Goal: Task Accomplishment & Management: Complete application form

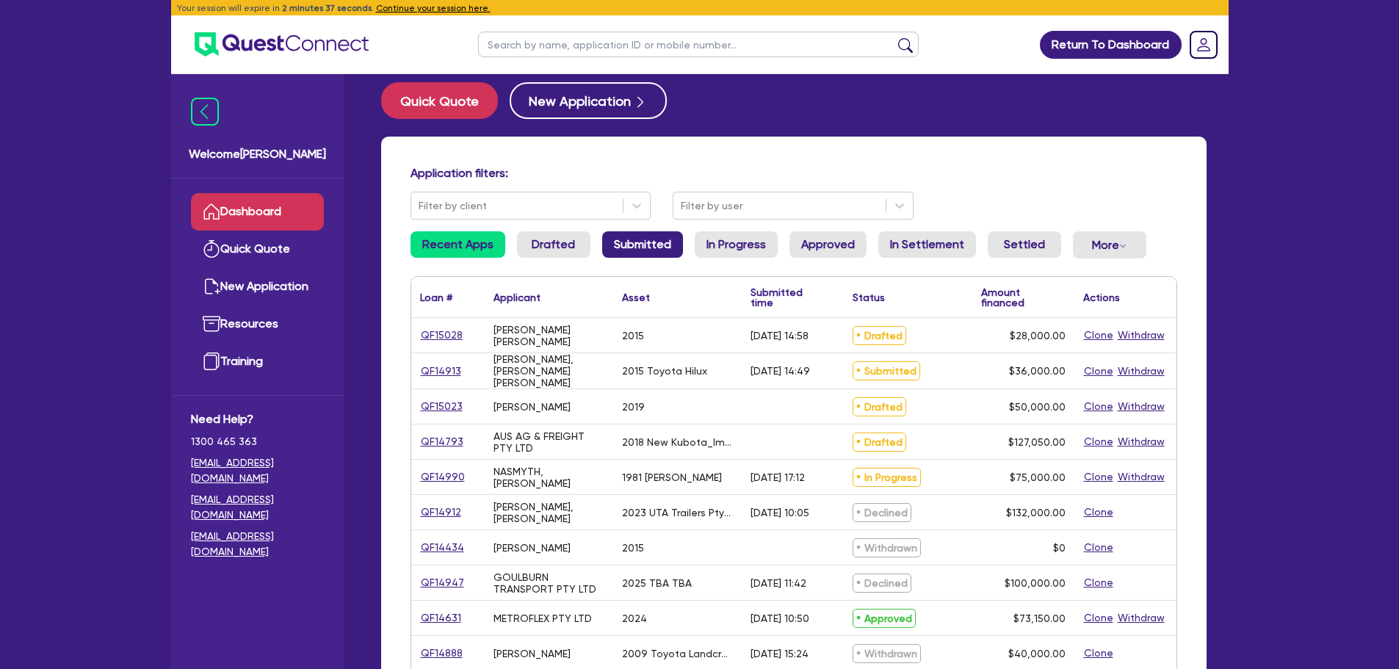
click at [659, 250] on link "Submitted" at bounding box center [642, 244] width 81 height 26
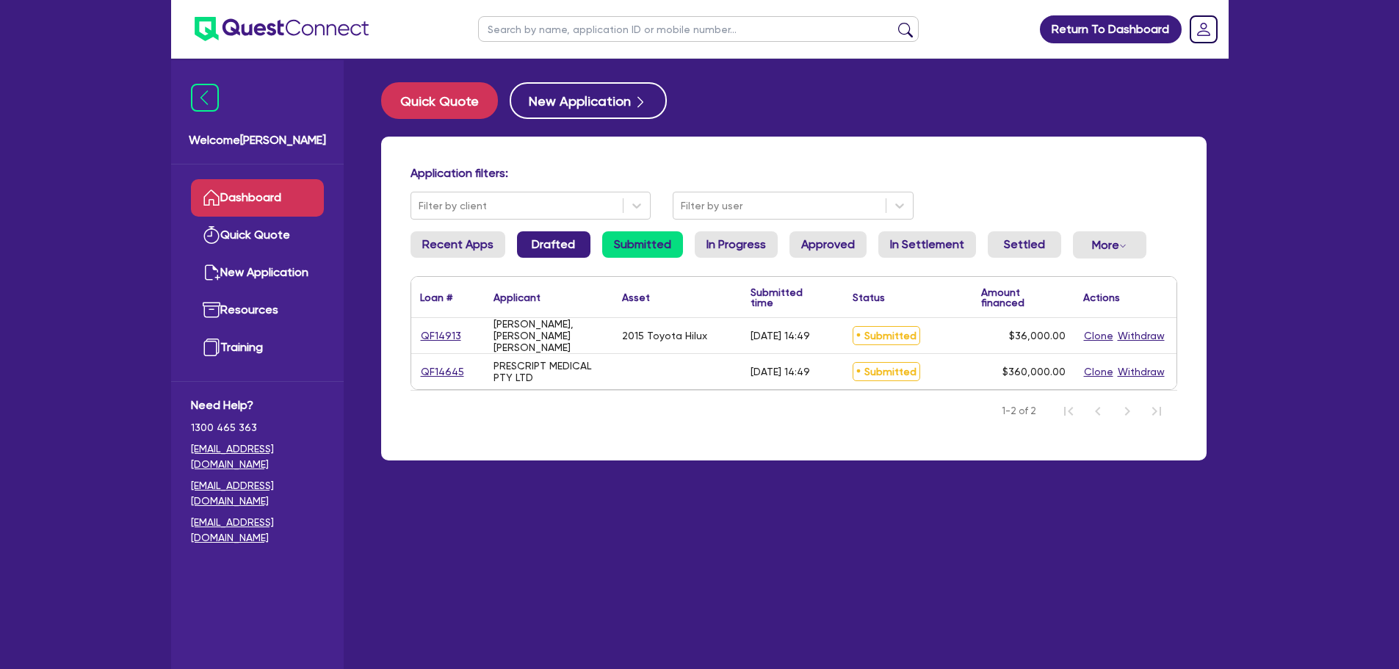
click at [534, 241] on link "Drafted" at bounding box center [553, 244] width 73 height 26
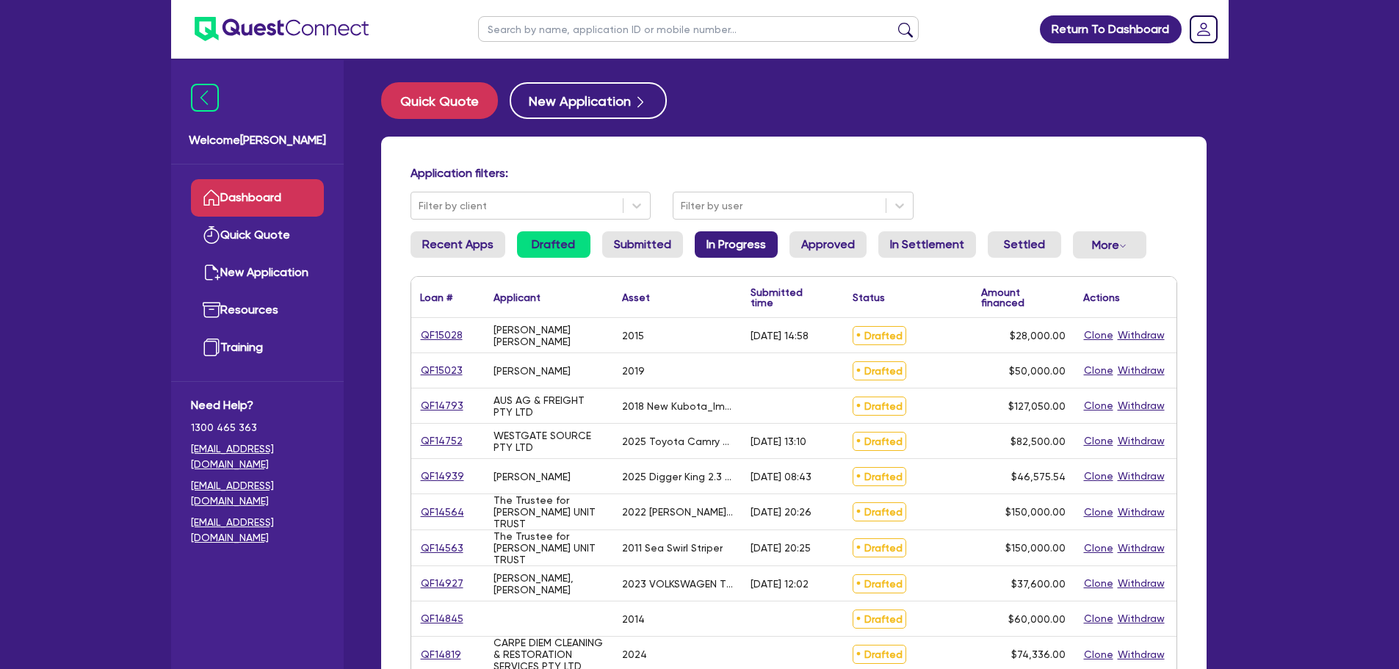
click at [738, 244] on link "In Progress" at bounding box center [736, 244] width 83 height 26
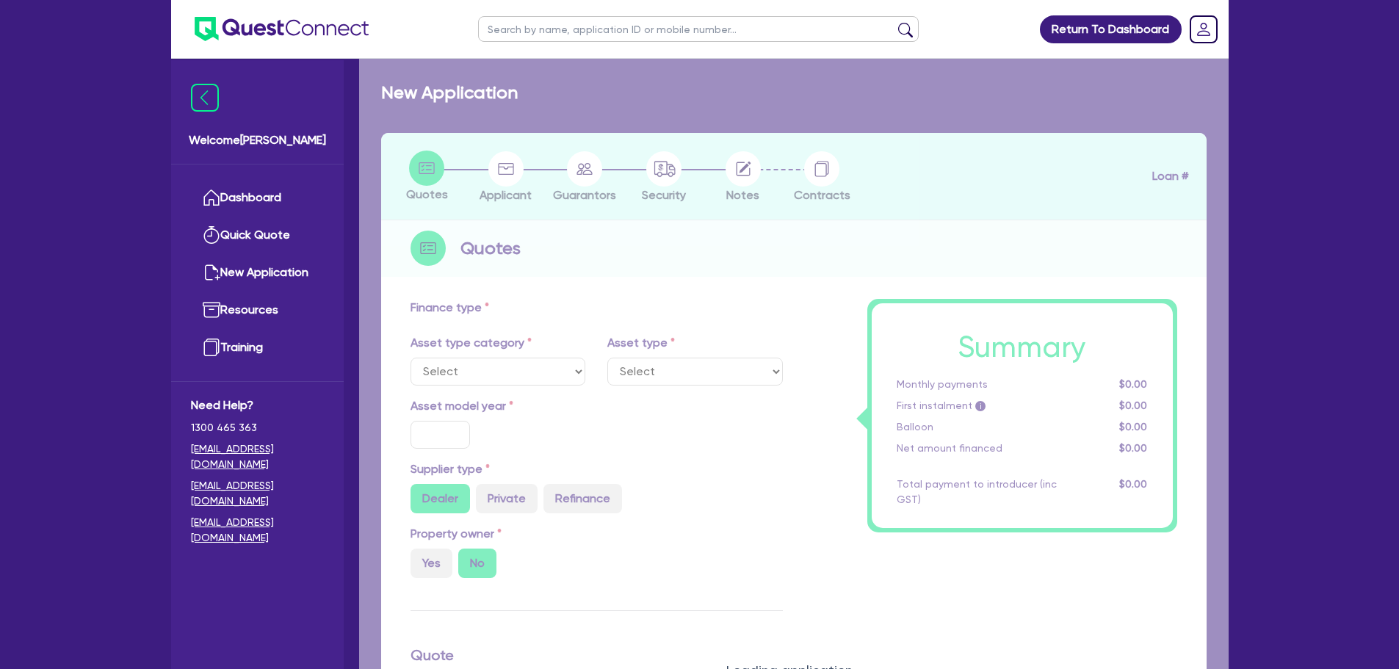
select select "PRIMARY_ASSETS"
type input "1981"
radio input "false"
radio input "true"
type input "75,000"
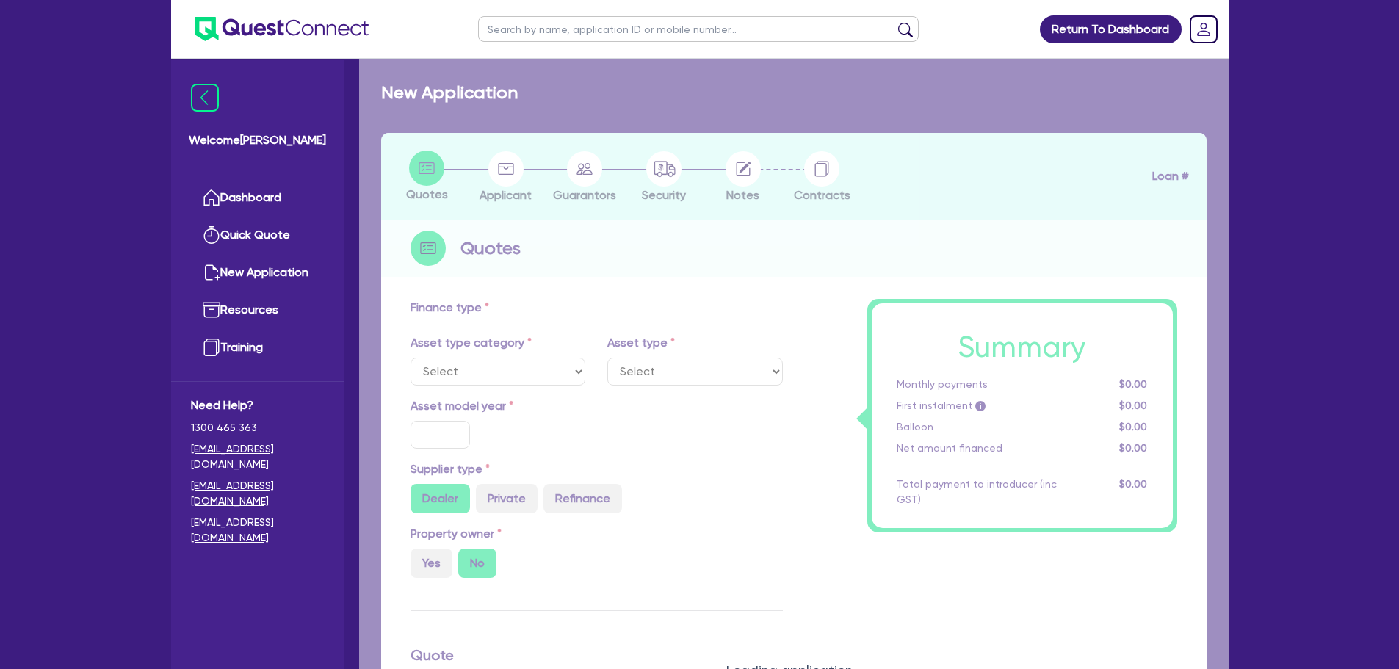
type input "10"
type input "7,500"
type input "14"
select select "HEAVY_TRUCKS"
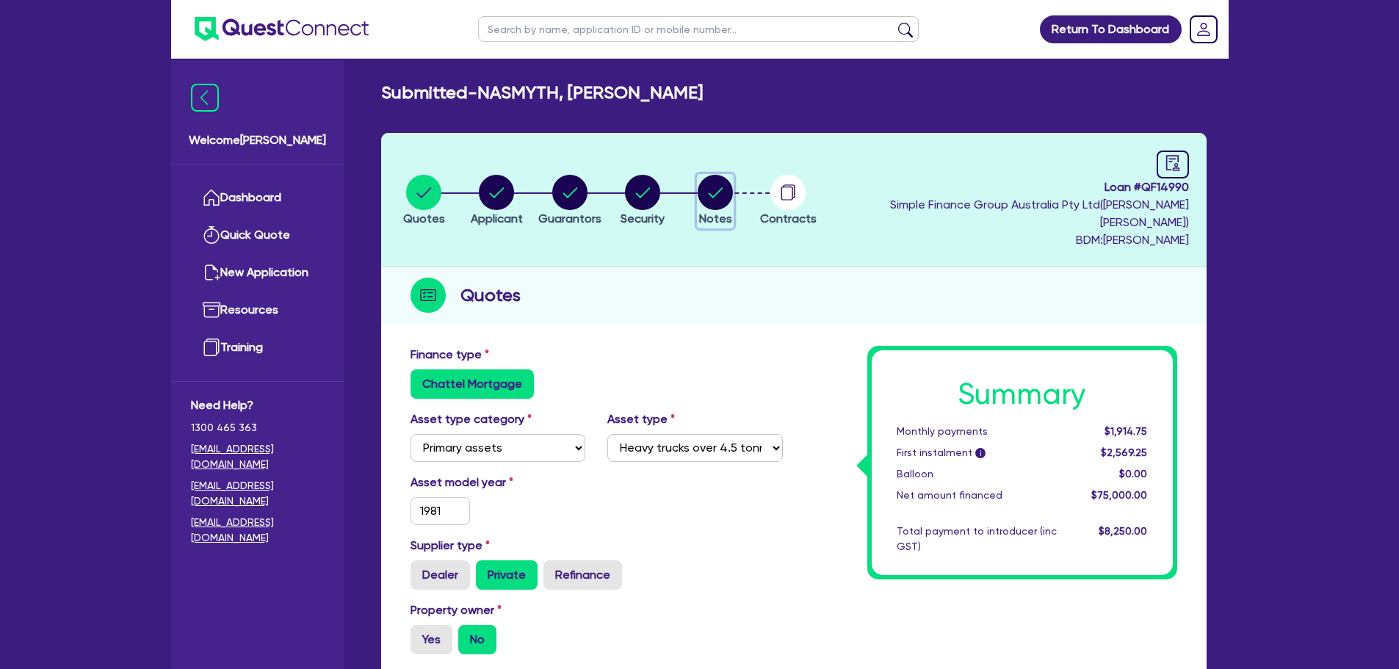
click at [733, 192] on circle "button" at bounding box center [715, 192] width 35 height 35
select select "Quest Finance - Own Book"
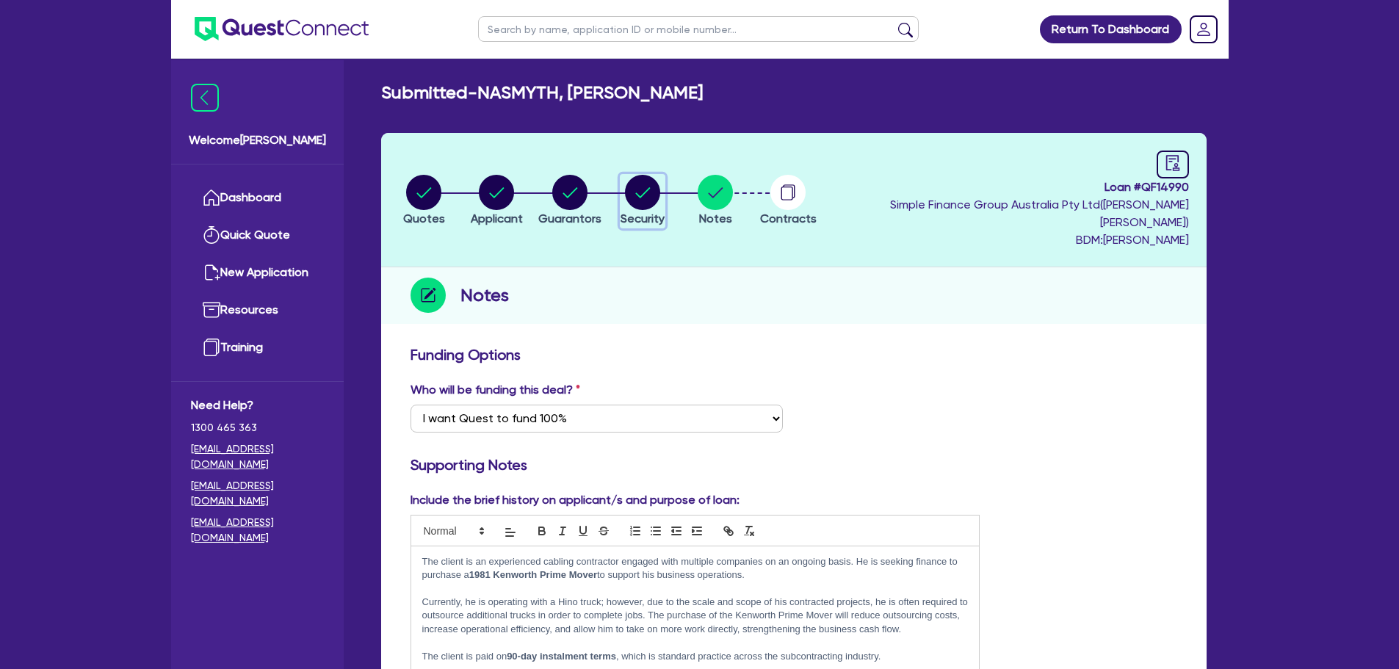
click at [660, 175] on circle "button" at bounding box center [642, 192] width 35 height 35
select select "Quest Finance - Own Book"
click at [482, 186] on div "button" at bounding box center [497, 192] width 52 height 35
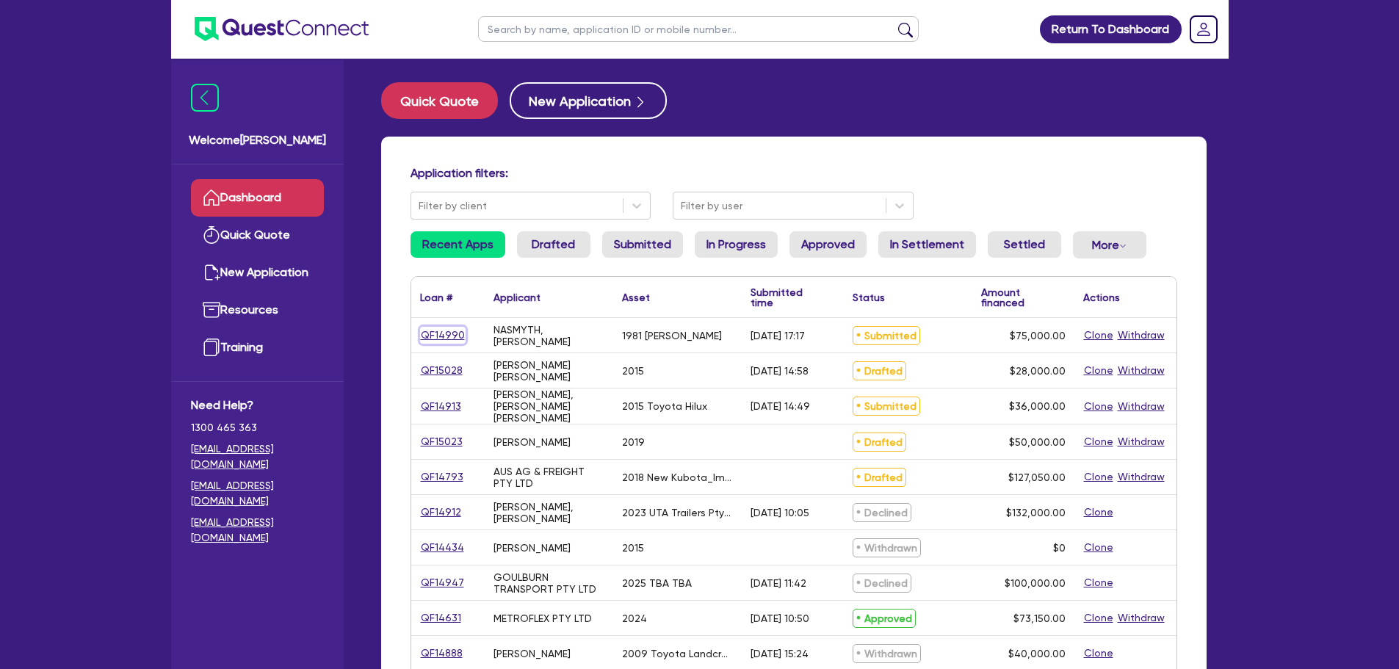
click at [449, 336] on link "QF14990" at bounding box center [443, 335] width 46 height 17
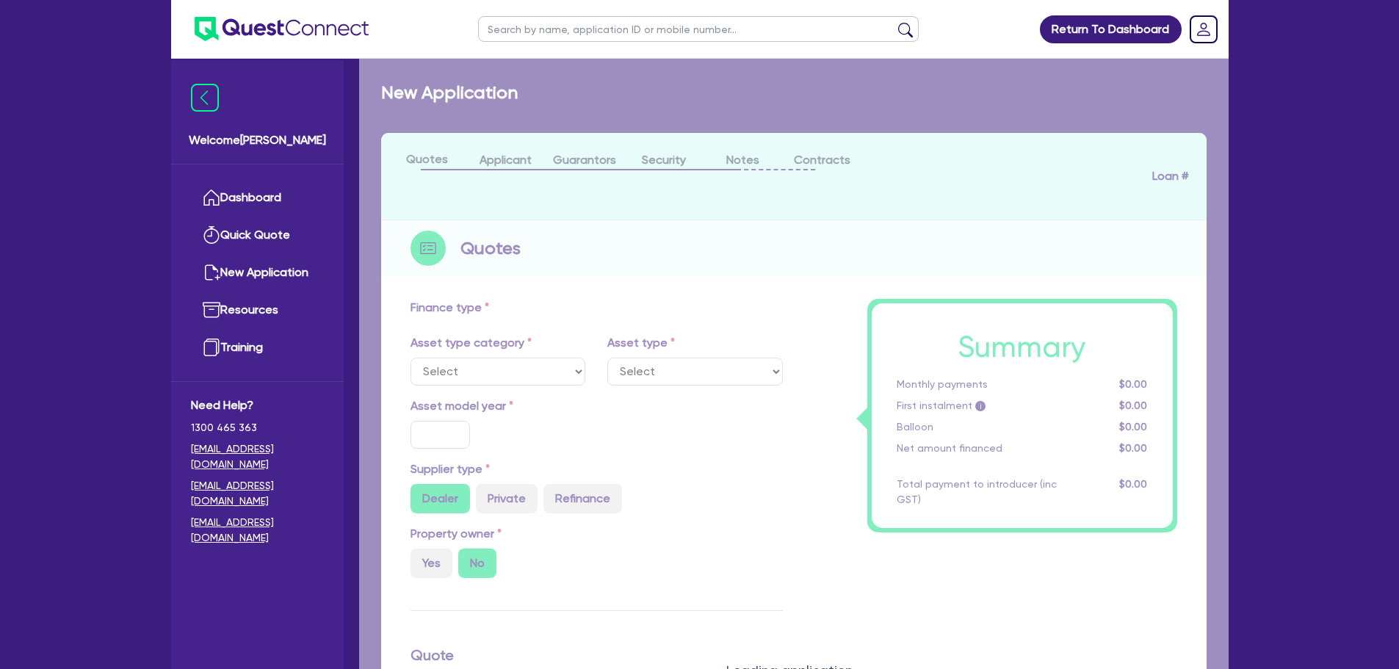
select select "PRIMARY_ASSETS"
type input "1981"
radio input "false"
radio input "true"
type input "75,000"
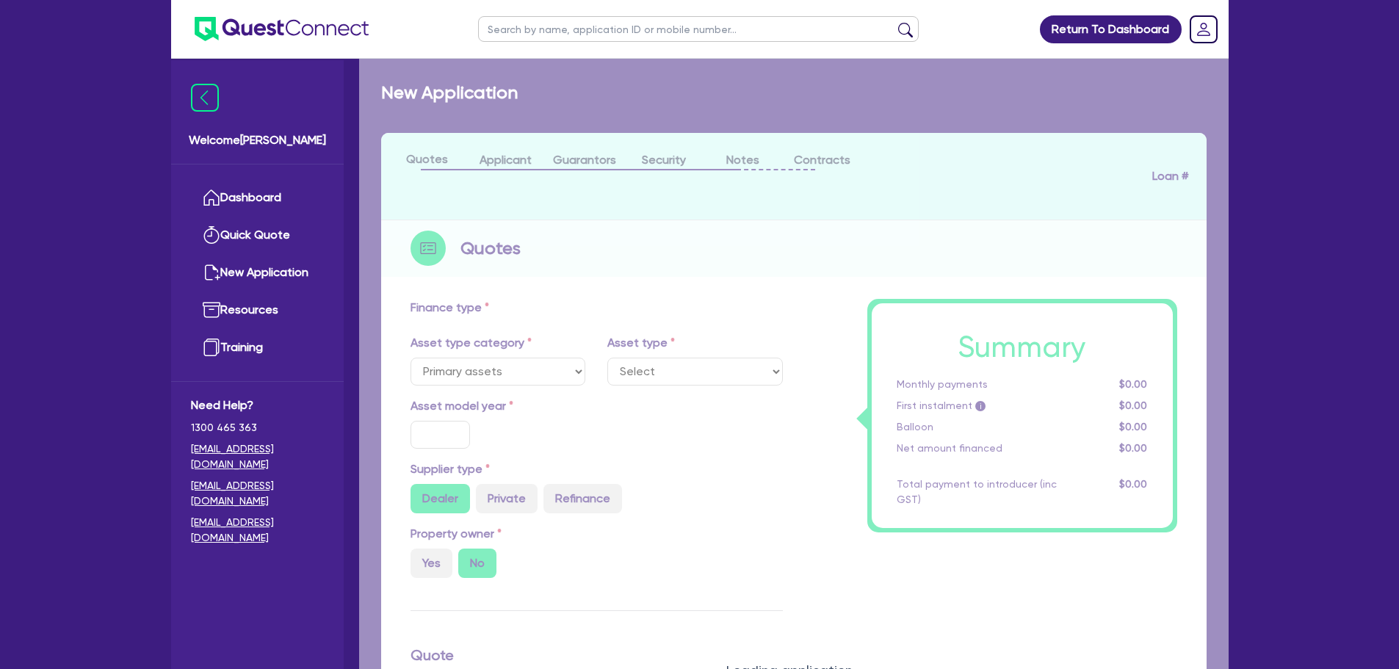
type input "10"
type input "7,500"
type input "14"
select select "HEAVY_TRUCKS"
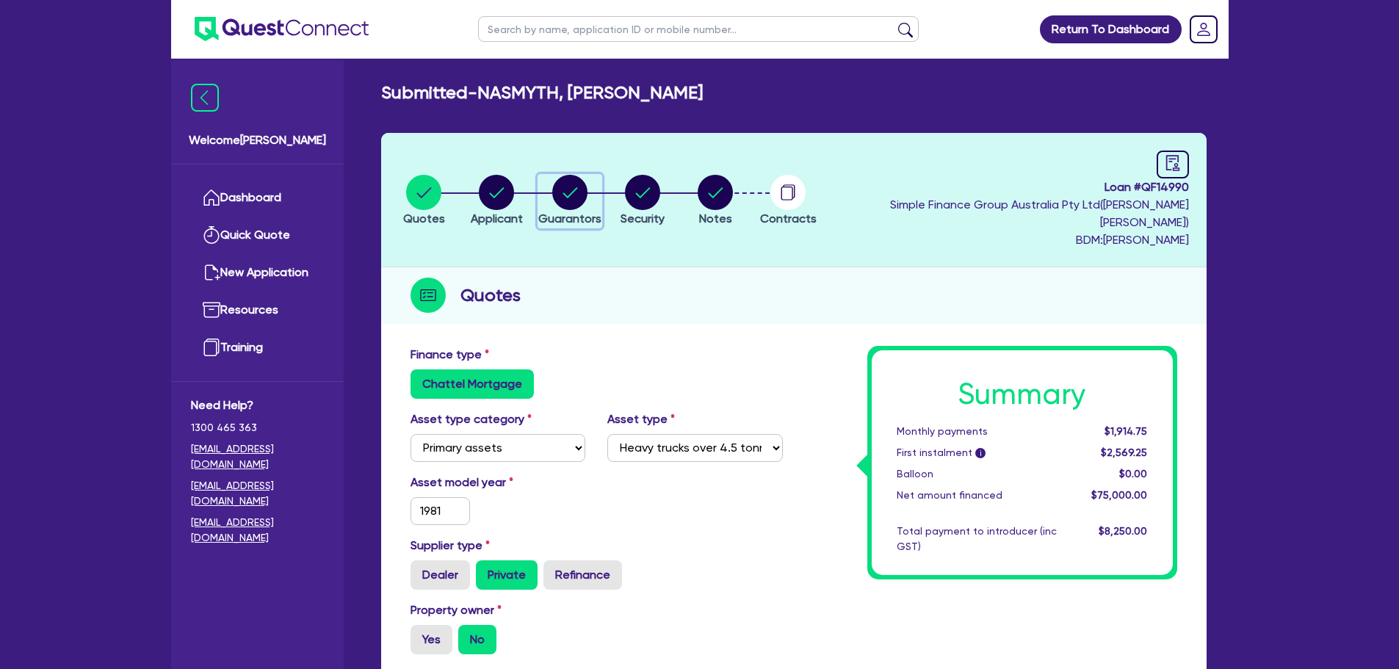
click at [571, 181] on circle "button" at bounding box center [569, 192] width 35 height 35
select select "MR"
select select "QLD"
select select "DE_FACTO"
select select "CASH"
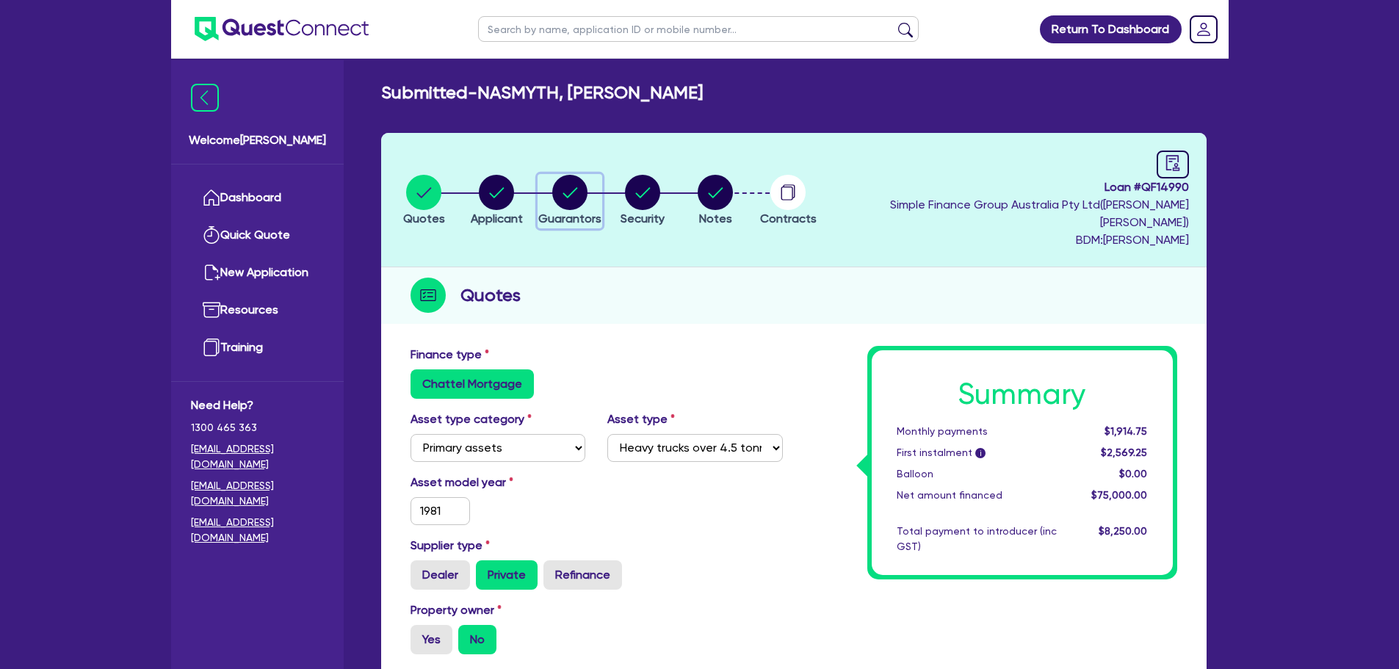
select select "EQUIPMENT"
select select "TRUCK"
select select "EQUIPMENT"
select select "VEHICLE"
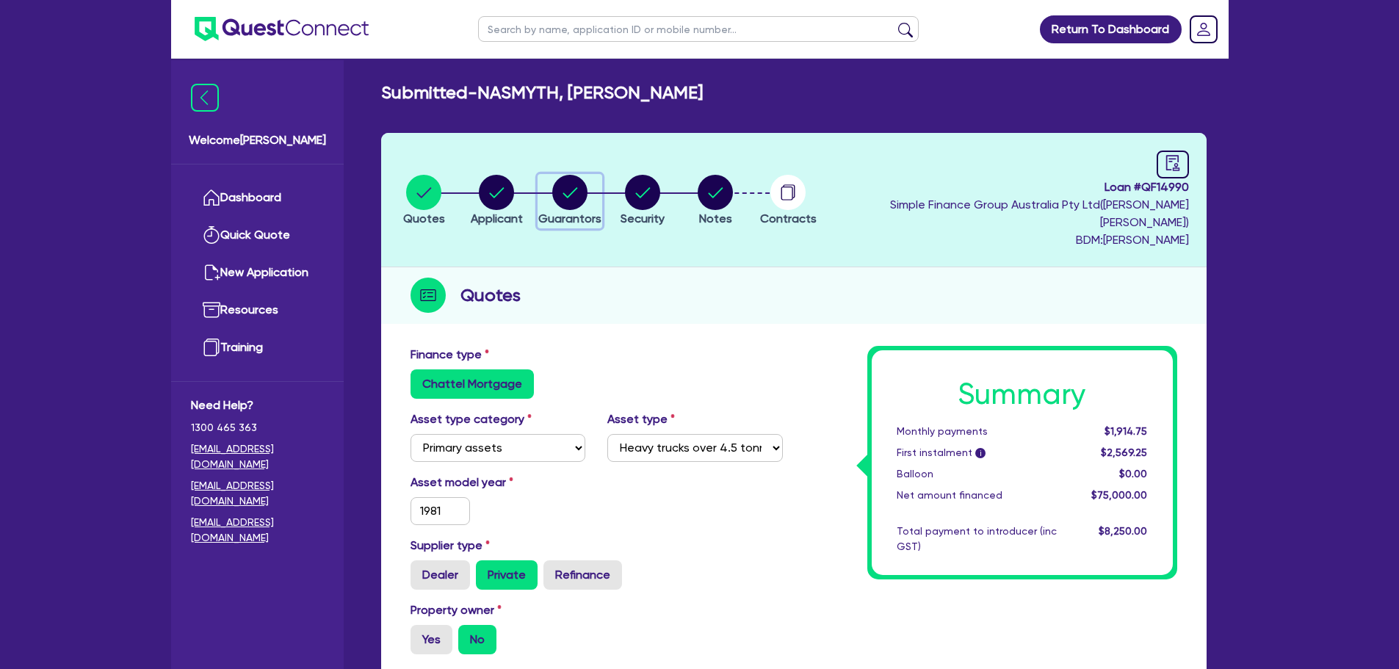
select select "EQUIPMENT"
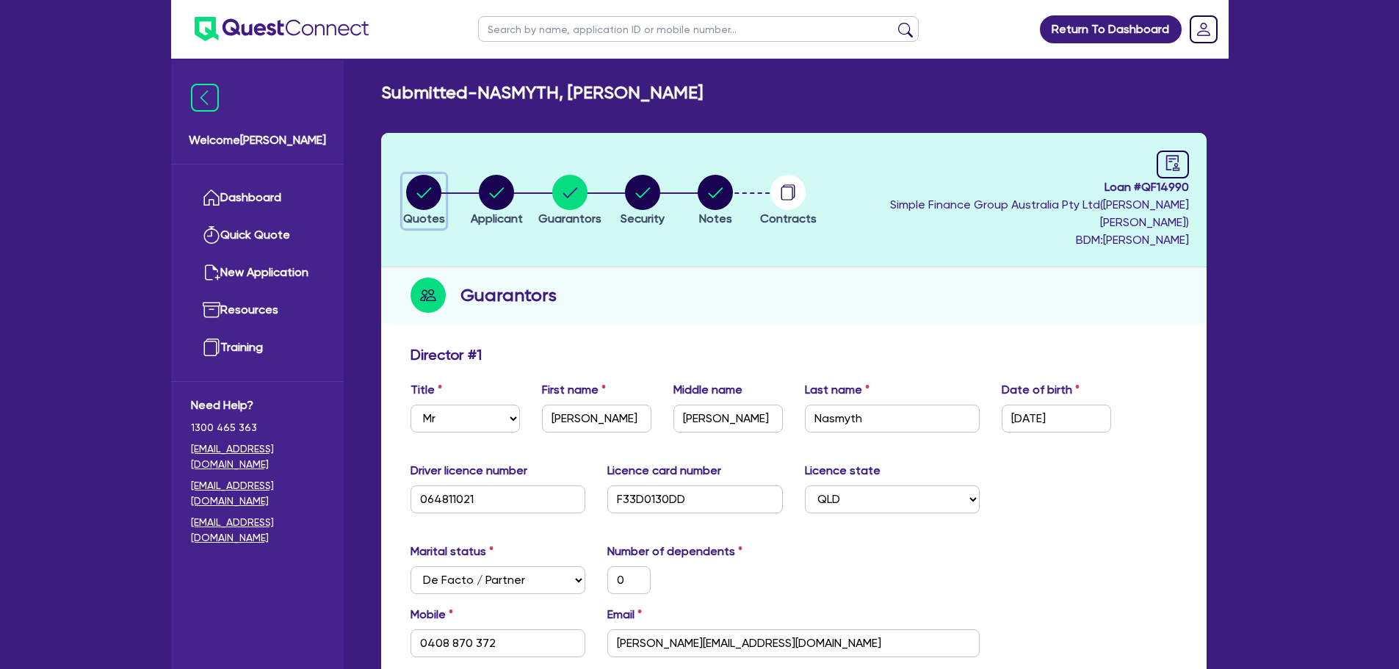
click at [441, 196] on icon "button" at bounding box center [423, 192] width 35 height 35
select select "PRIMARY_ASSETS"
select select "HEAVY_TRUCKS"
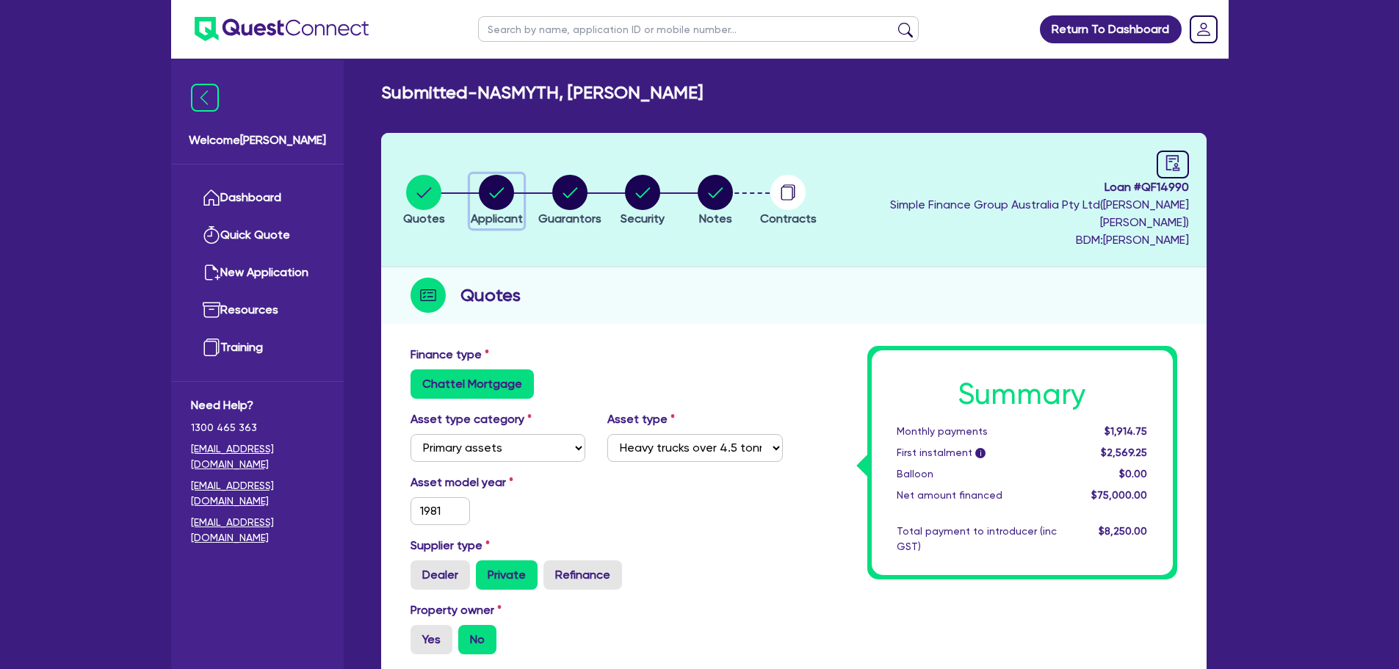
click at [502, 195] on circle "button" at bounding box center [496, 192] width 35 height 35
select select "SOLE_TRADER"
select select "BUILDING_CONSTRUCTION"
select select "TRADES_SERVICES_BUSINESSES_GOVERNMENT"
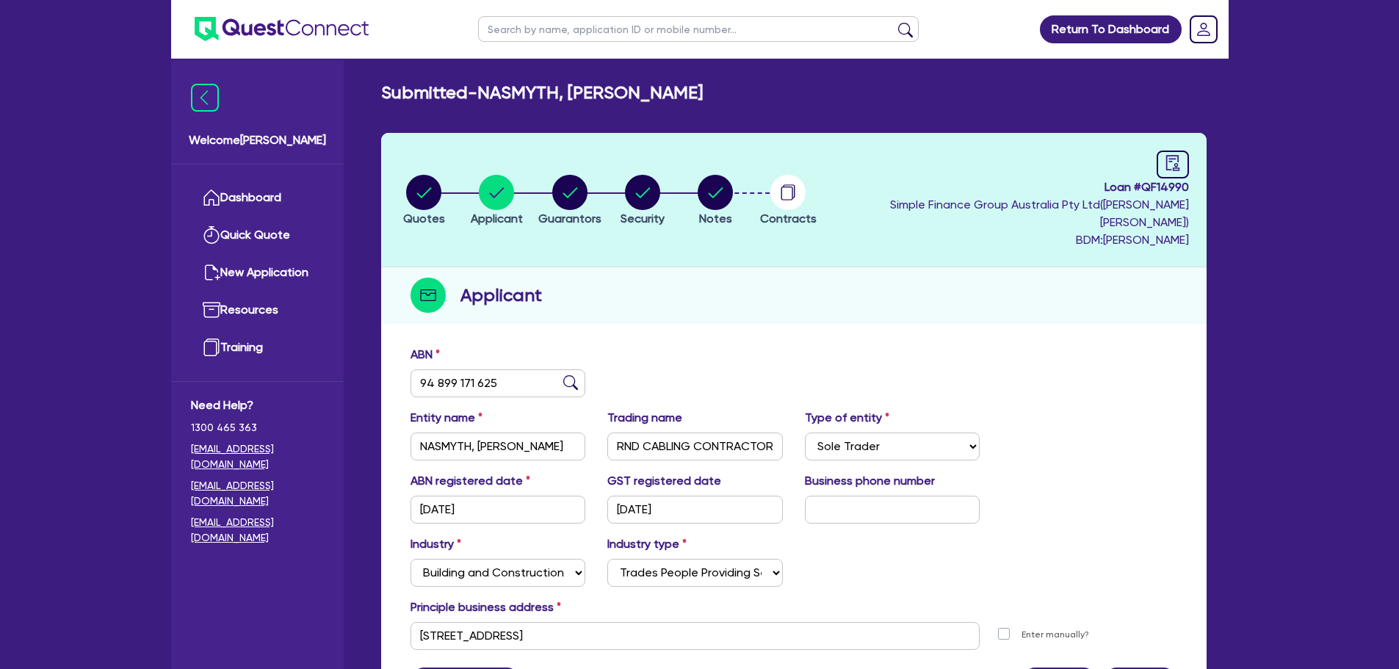
click at [606, 184] on li "Guarantors" at bounding box center [569, 199] width 73 height 51
click at [658, 176] on circle "button" at bounding box center [642, 192] width 35 height 35
select select "PRIMARY_ASSETS"
select select "HEAVY_TRUCKS"
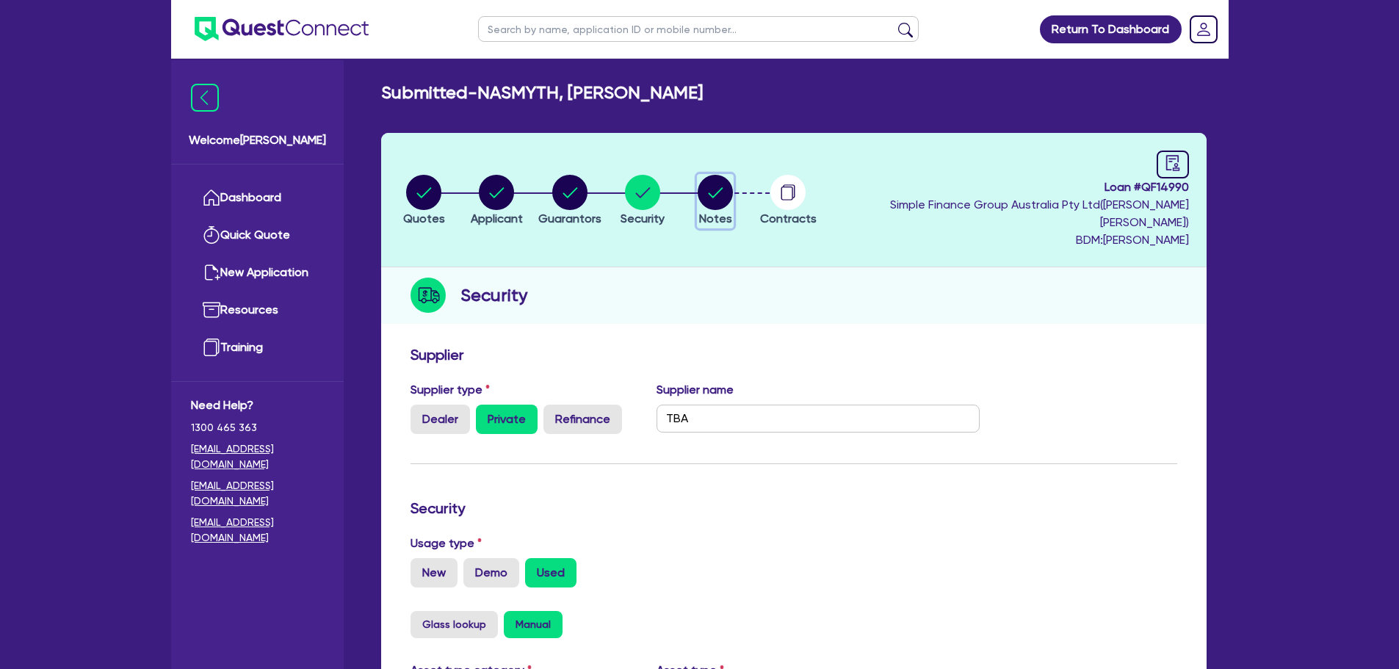
click at [732, 180] on circle "button" at bounding box center [715, 192] width 35 height 35
select select "Quest Finance - Own Book"
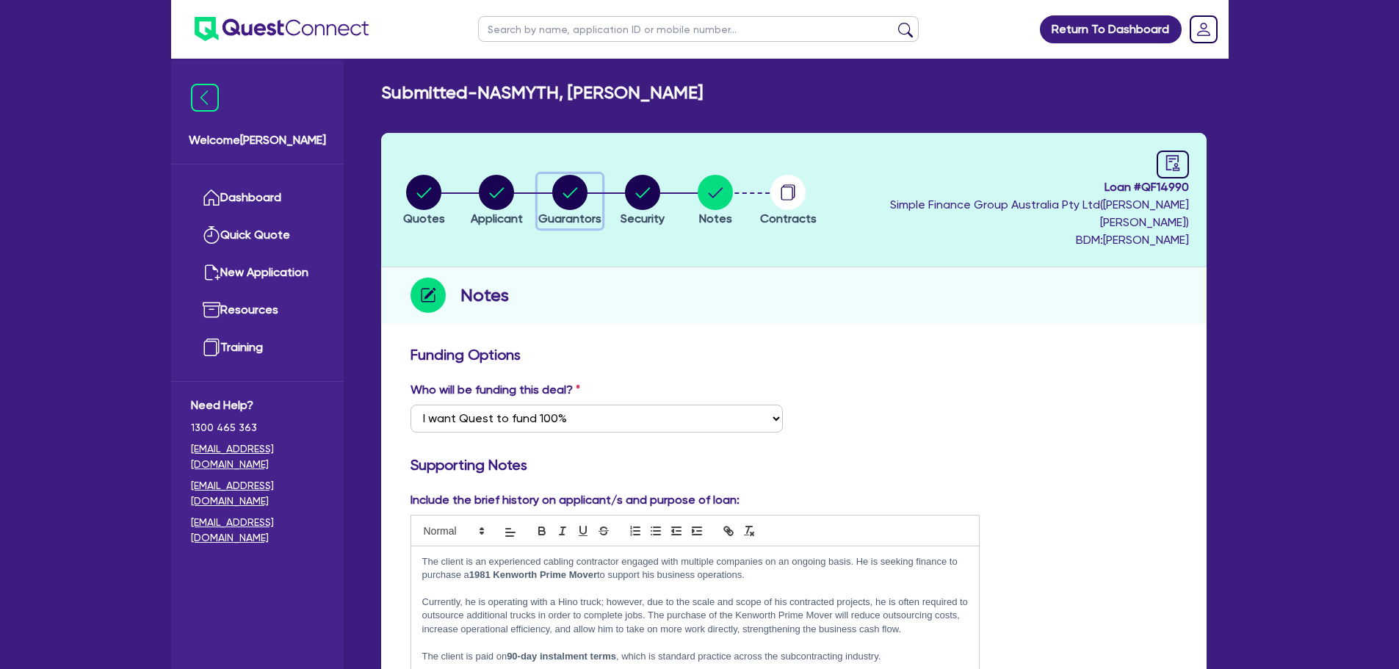
click at [588, 175] on circle "button" at bounding box center [569, 192] width 35 height 35
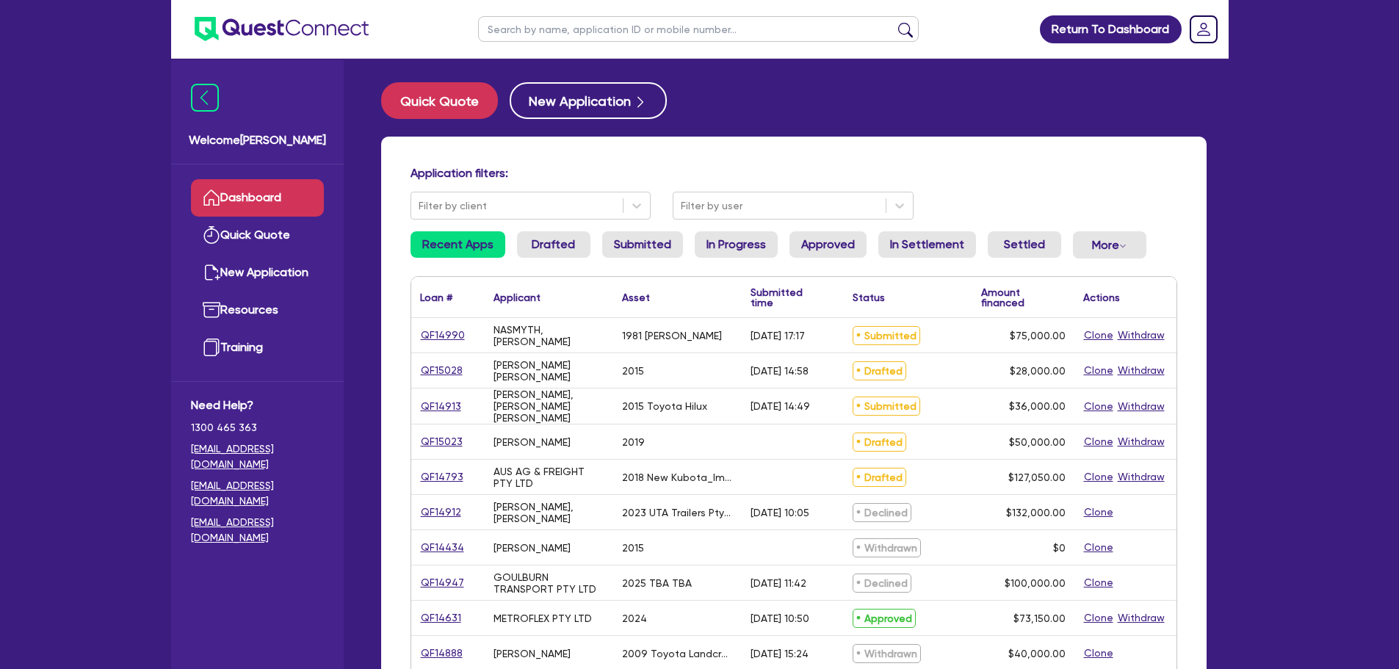
click at [449, 326] on div "QF14990" at bounding box center [447, 335] width 73 height 35
click at [445, 330] on link "QF14990" at bounding box center [443, 335] width 46 height 17
select select "PRIMARY_ASSETS"
select select "HEAVY_TRUCKS"
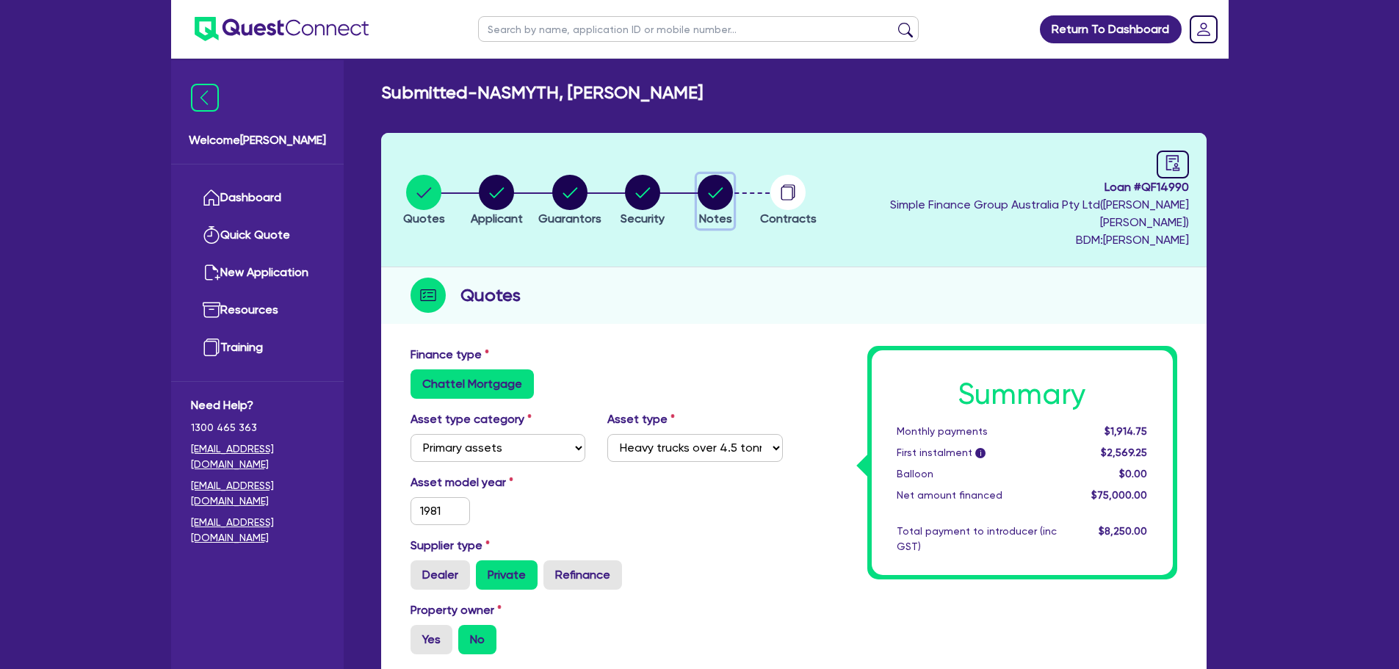
click at [733, 177] on circle "button" at bounding box center [715, 192] width 35 height 35
select select "Quest Finance - Own Book"
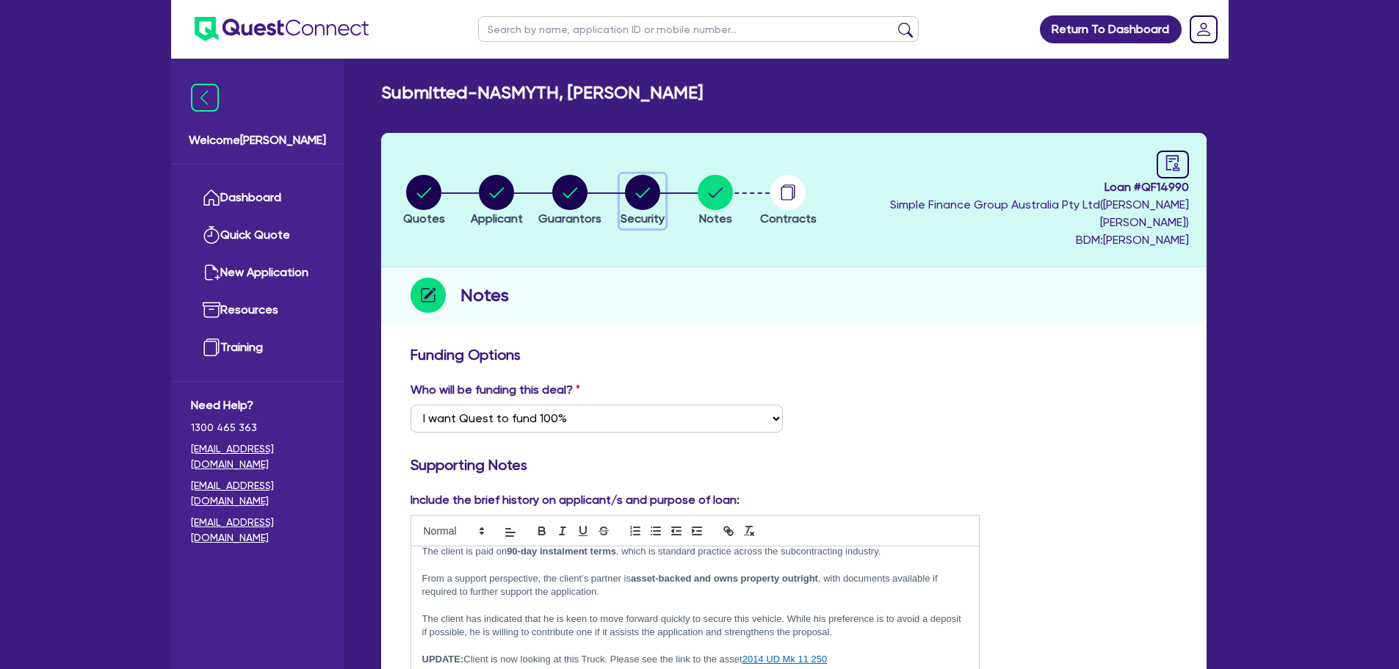
click at [660, 180] on circle "button" at bounding box center [642, 192] width 35 height 35
